Goal: Task Accomplishment & Management: Use online tool/utility

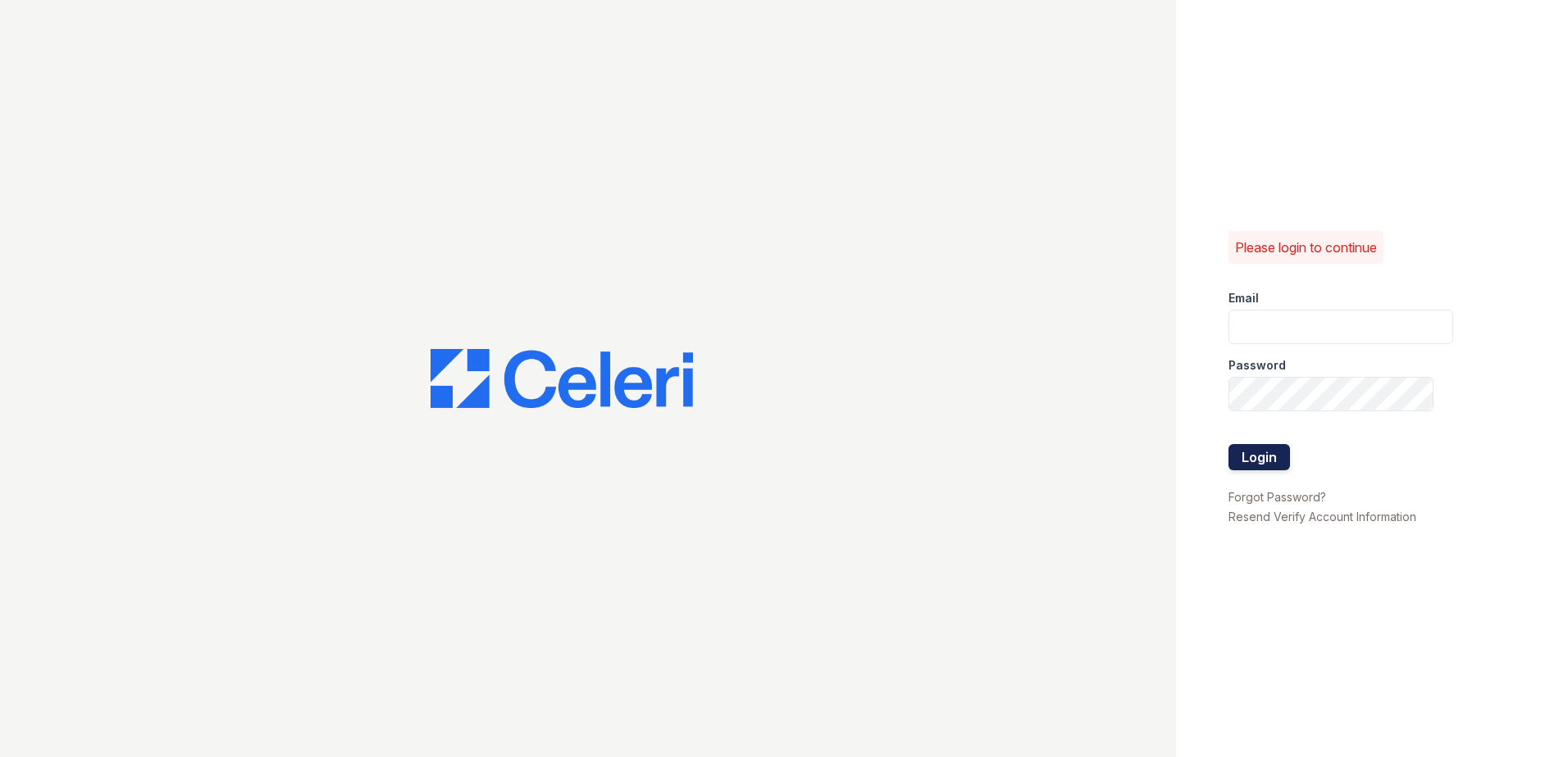
type input "erika.torres@trinity-pm.com"
click at [1258, 461] on button "Login" at bounding box center [1259, 457] width 61 height 26
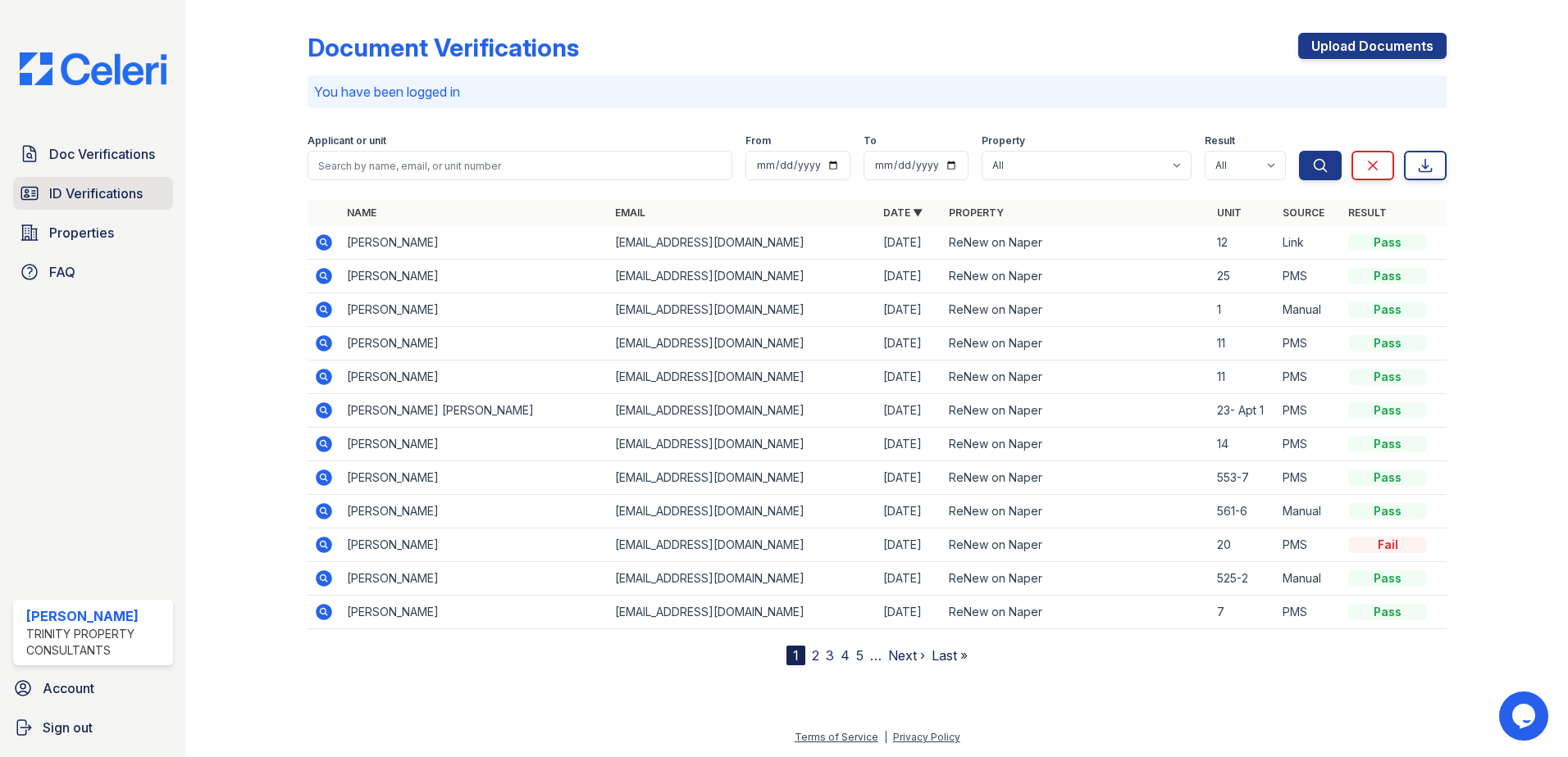
click at [86, 190] on span "ID Verifications" at bounding box center [97, 193] width 94 height 20
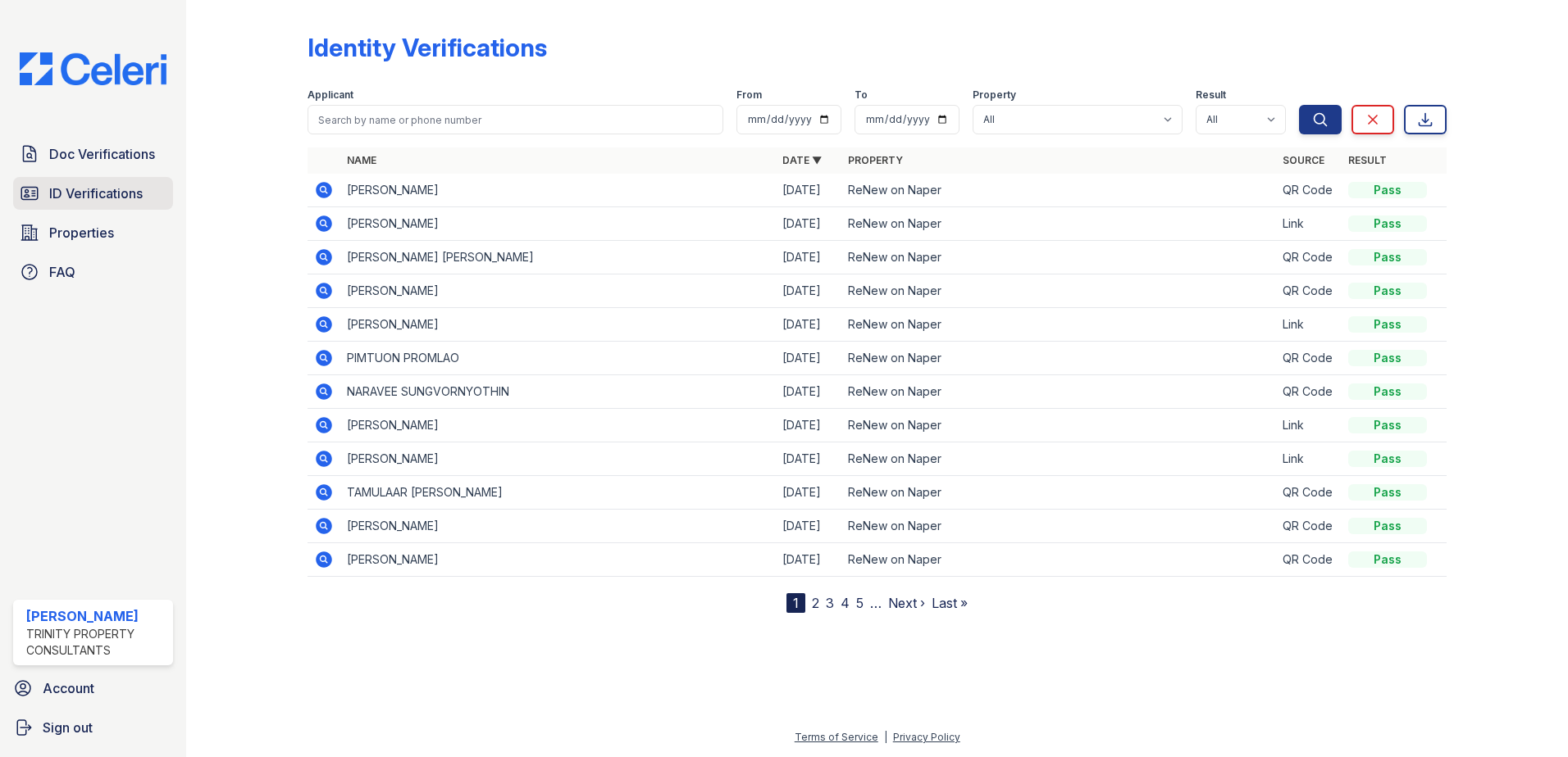
click at [80, 205] on link "ID Verifications" at bounding box center [93, 193] width 160 height 32
click at [79, 214] on div "Doc Verifications ID Verifications Properties FAQ" at bounding box center [93, 213] width 173 height 151
click at [94, 165] on link "Doc Verifications" at bounding box center [93, 154] width 160 height 32
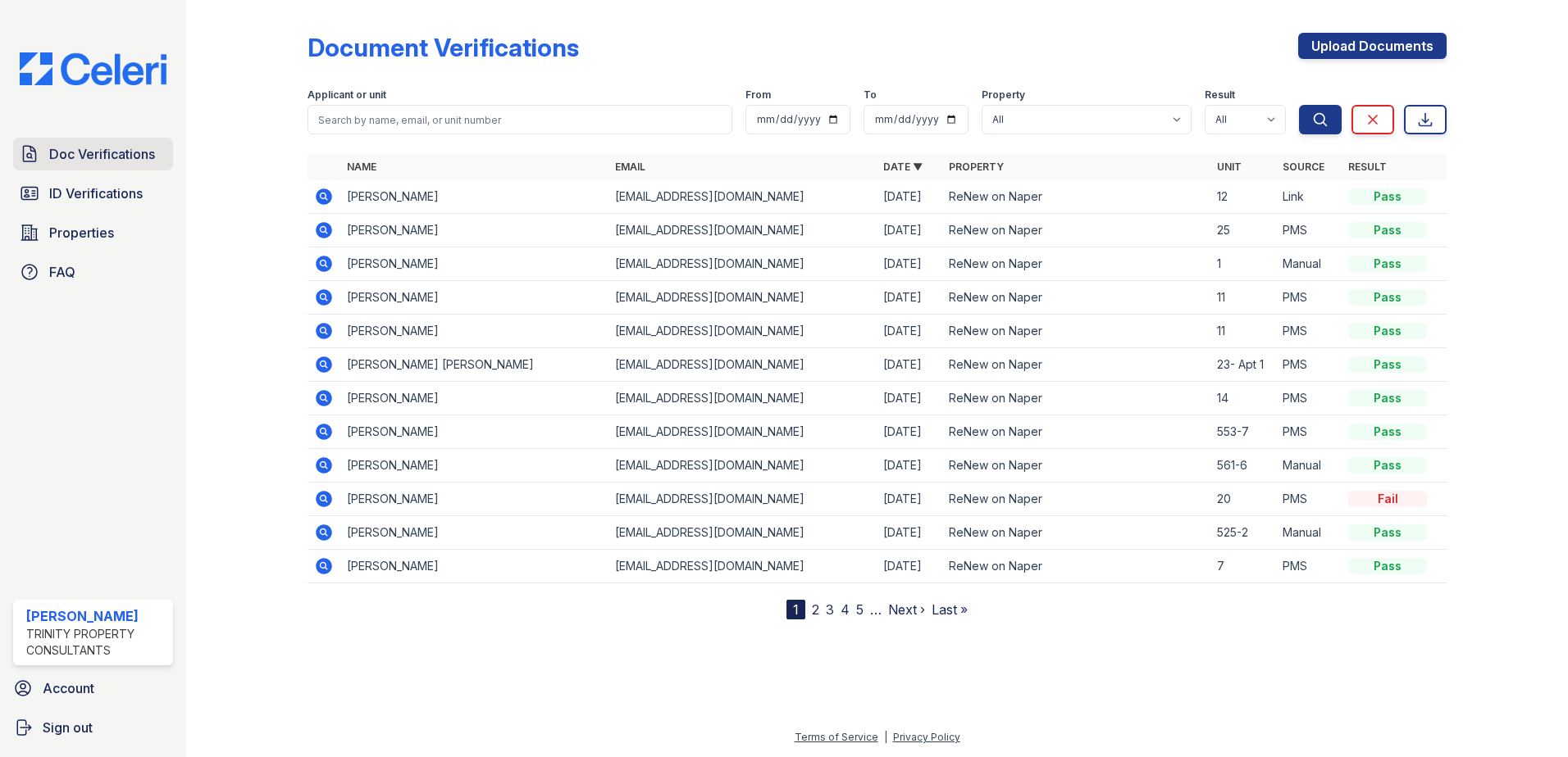
click at [144, 155] on span "Doc Verifications" at bounding box center [102, 154] width 106 height 20
